Goal: Information Seeking & Learning: Learn about a topic

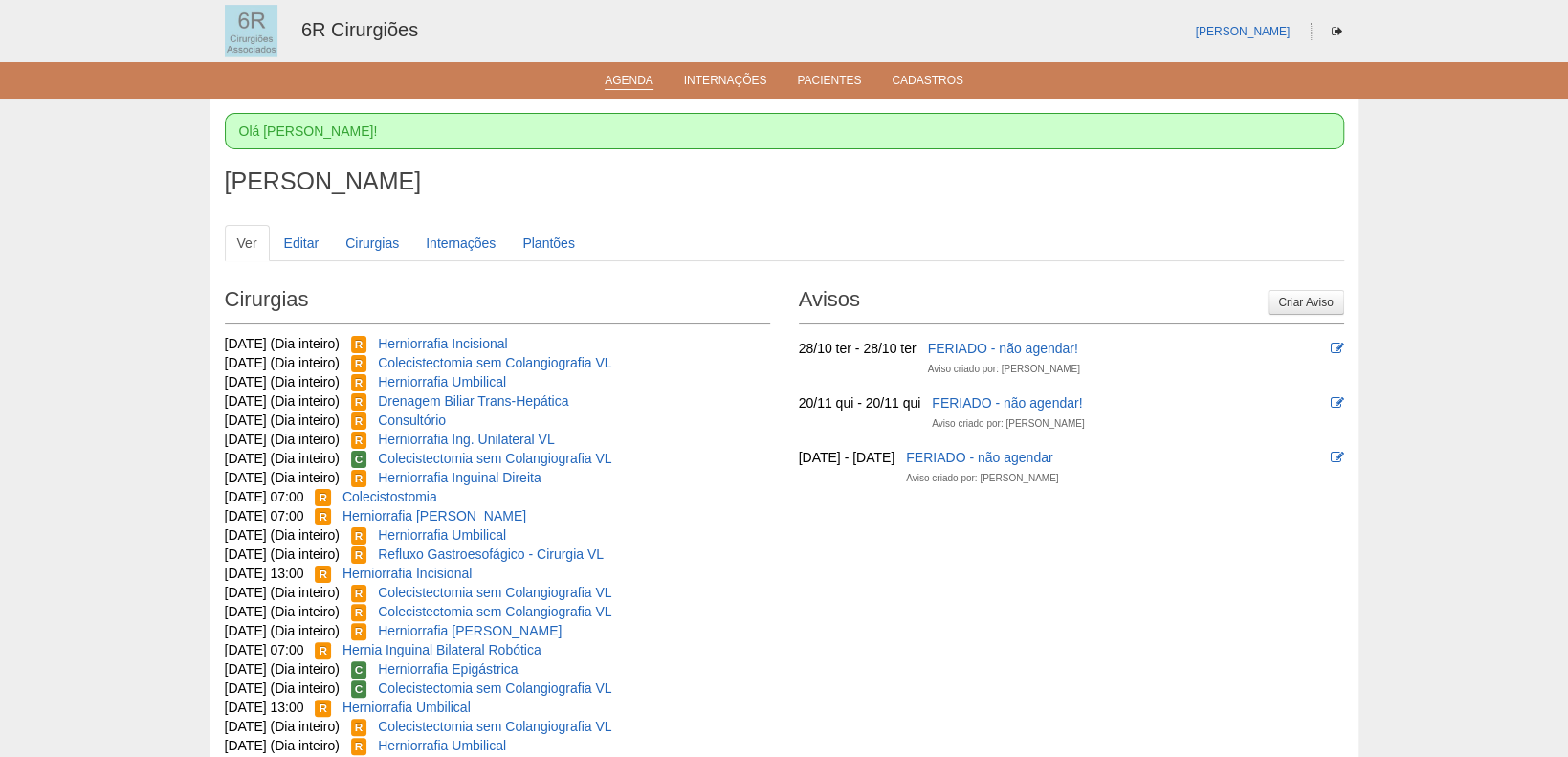
click at [631, 80] on link "Agenda" at bounding box center [629, 81] width 49 height 17
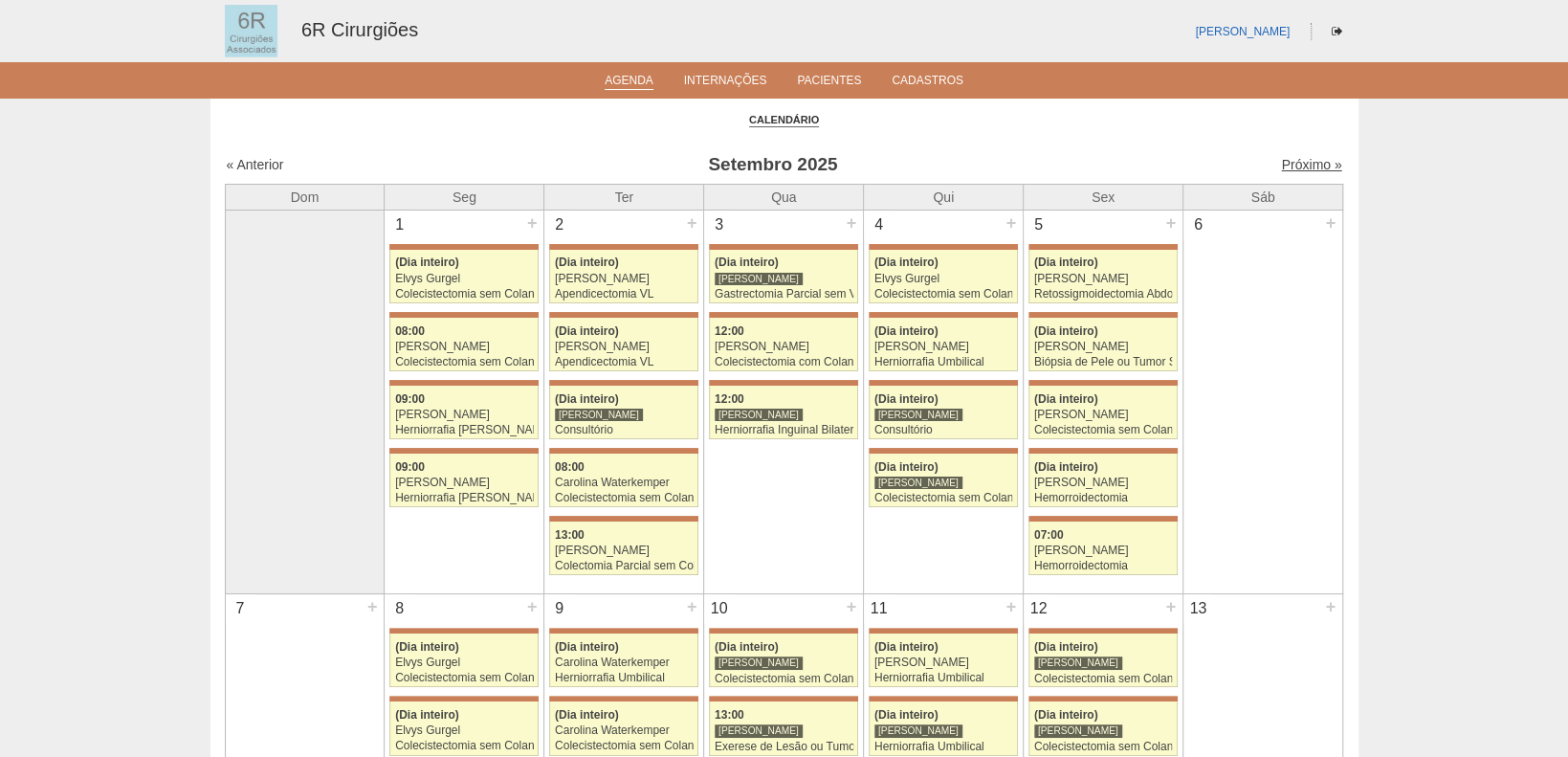
click at [1307, 158] on link "Próximo »" at bounding box center [1311, 165] width 61 height 16
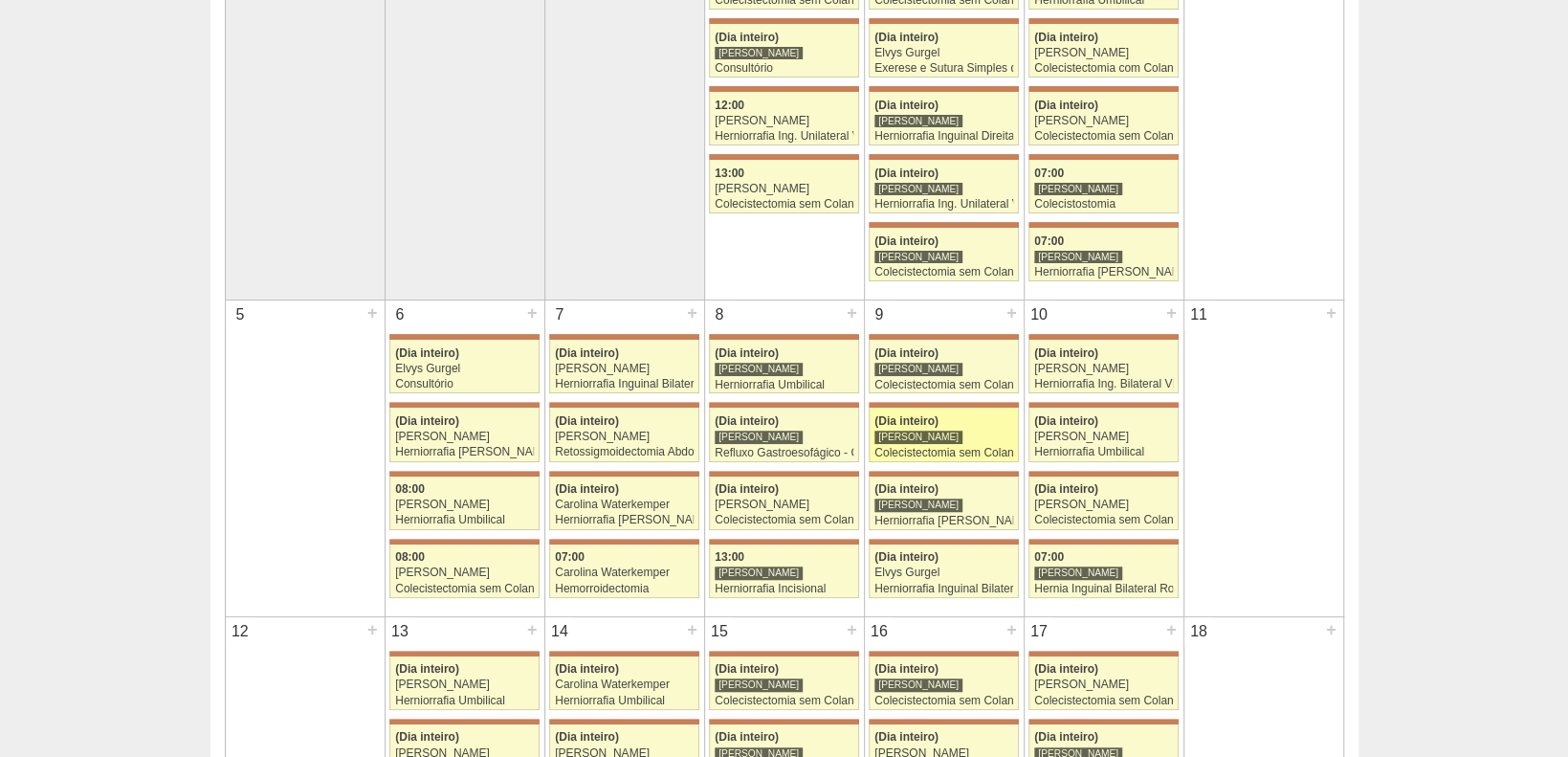
scroll to position [318, 0]
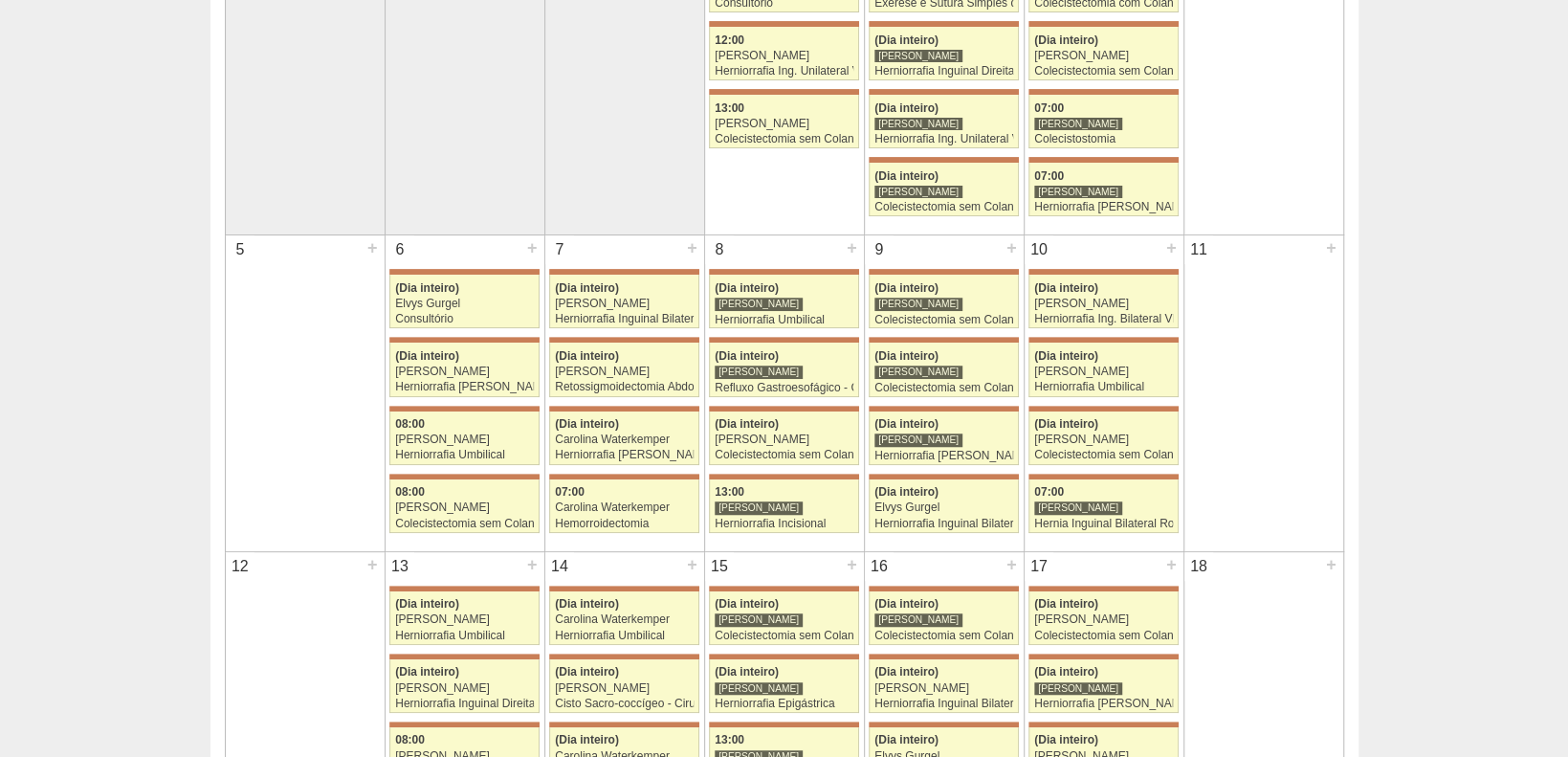
drag, startPoint x: 1303, startPoint y: 280, endPoint x: 1281, endPoint y: 359, distance: 82.0
click at [1303, 280] on div "11 +" at bounding box center [1263, 269] width 159 height 67
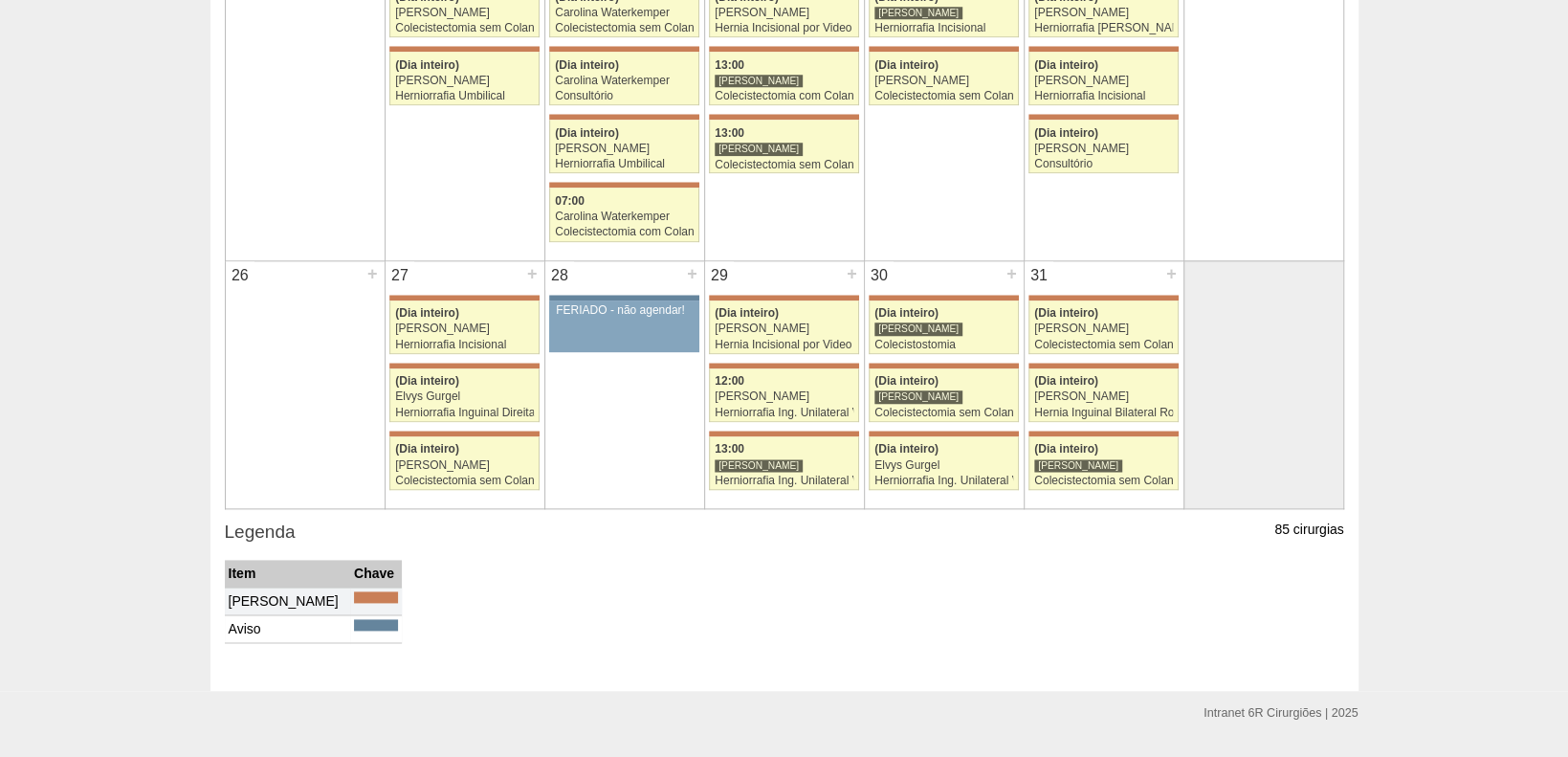
scroll to position [1158, 0]
